Goal: Task Accomplishment & Management: Manage account settings

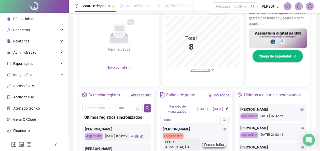
scroll to position [127, 0]
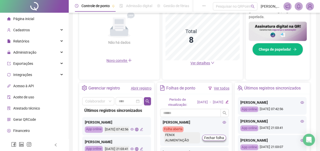
drag, startPoint x: 317, startPoint y: 101, endPoint x: 312, endPoint y: 117, distance: 16.5
click at [312, 117] on div "Controle de ponto Admissão digital Gestão de férias Painel do DP Folha de pagam…" at bounding box center [194, 41] width 251 height 336
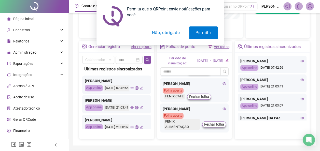
scroll to position [0, 0]
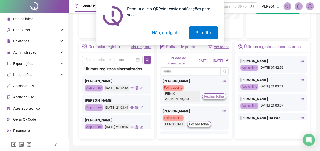
click at [210, 99] on span "Fechar folha" at bounding box center [214, 97] width 20 height 6
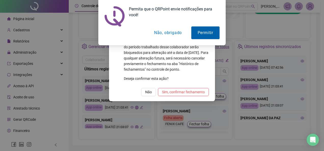
click at [198, 32] on button "Permitir" at bounding box center [205, 32] width 28 height 13
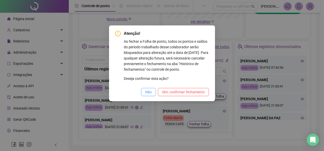
click at [148, 94] on span "Não" at bounding box center [148, 92] width 7 height 6
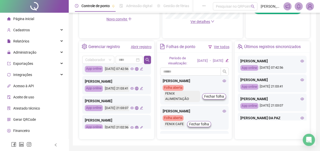
scroll to position [20, 0]
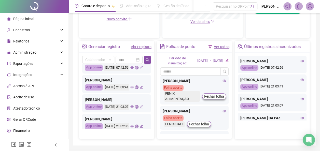
click at [130, 89] on icon "eye" at bounding box center [131, 87] width 3 height 3
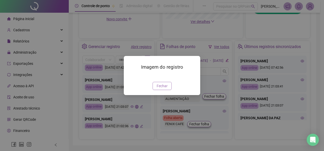
click at [162, 89] on span "Fechar" at bounding box center [161, 86] width 11 height 6
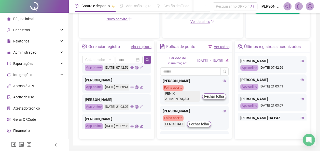
click at [130, 69] on icon "eye" at bounding box center [131, 67] width 3 height 3
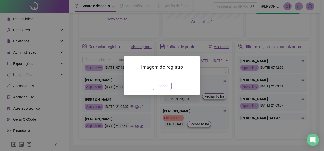
click at [161, 89] on span "Fechar" at bounding box center [161, 86] width 11 height 6
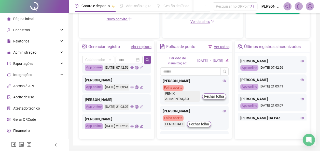
click at [130, 108] on icon "eye" at bounding box center [131, 106] width 3 height 3
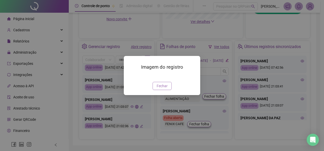
click at [160, 89] on span "Fechar" at bounding box center [161, 86] width 11 height 6
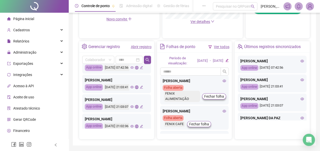
click at [147, 113] on div "[PERSON_NAME] App online [DATE] 21:03:07" at bounding box center [116, 103] width 69 height 18
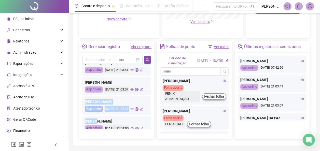
click at [148, 125] on div "Últimos registros sincronizados [PERSON_NAME] App online [DATE] 07:42:56 [PERSO…" at bounding box center [116, 96] width 69 height 65
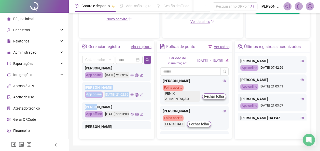
scroll to position [62, 0]
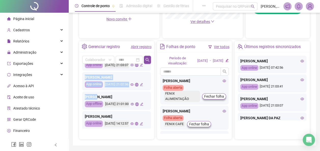
click at [137, 88] on div "App online [DATE] 21:02:36" at bounding box center [117, 84] width 64 height 6
click at [130, 86] on icon "eye" at bounding box center [131, 84] width 3 height 3
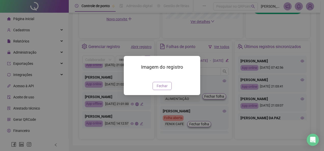
click at [159, 89] on span "Fechar" at bounding box center [161, 86] width 11 height 6
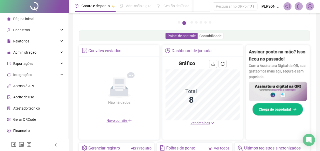
scroll to position [78, 0]
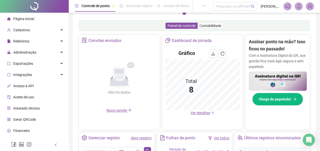
click at [213, 113] on icon "down" at bounding box center [213, 113] width 4 height 4
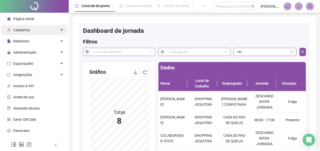
click at [39, 28] on div "Cadastros" at bounding box center [34, 30] width 66 height 10
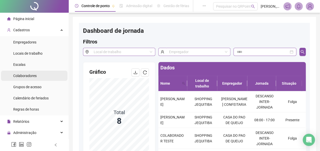
click at [23, 78] on span "Colaboradores" at bounding box center [24, 76] width 23 height 4
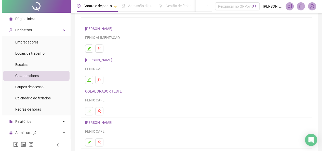
scroll to position [31, 0]
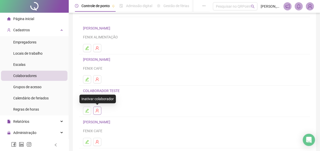
click at [97, 111] on icon "user-delete" at bounding box center [96, 111] width 3 height 4
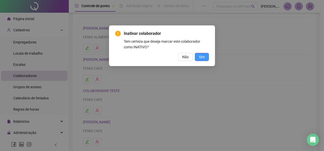
click at [202, 57] on span "Sim" at bounding box center [202, 57] width 6 height 6
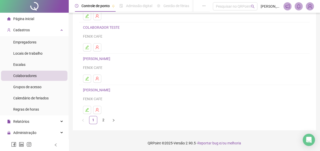
scroll to position [94, 0]
click at [30, 19] on span "Página inicial" at bounding box center [23, 19] width 21 height 4
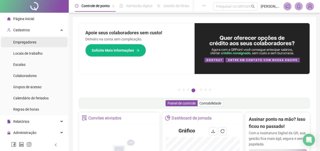
click at [25, 42] on span "Empregadores" at bounding box center [24, 42] width 23 height 4
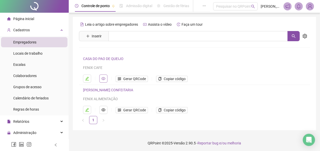
click at [105, 79] on icon "eye" at bounding box center [103, 78] width 4 height 3
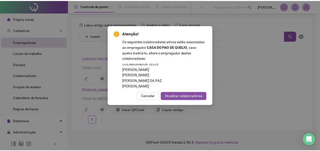
scroll to position [2, 0]
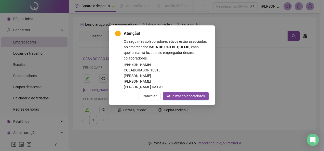
click at [245, 63] on div "Atenção! Os seguintes colaboradores ativos estão associadas ao empregador CASA …" at bounding box center [162, 75] width 324 height 151
click at [148, 99] on button "Cancelar" at bounding box center [149, 96] width 22 height 8
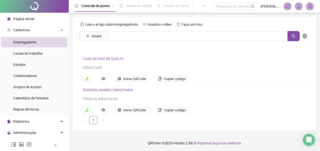
click at [101, 59] on link "CASA DO PAO DE QUEIJO" at bounding box center [103, 59] width 40 height 4
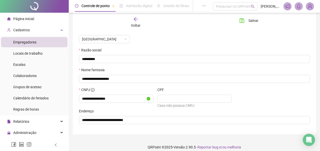
scroll to position [71, 0]
